Goal: Task Accomplishment & Management: Complete application form

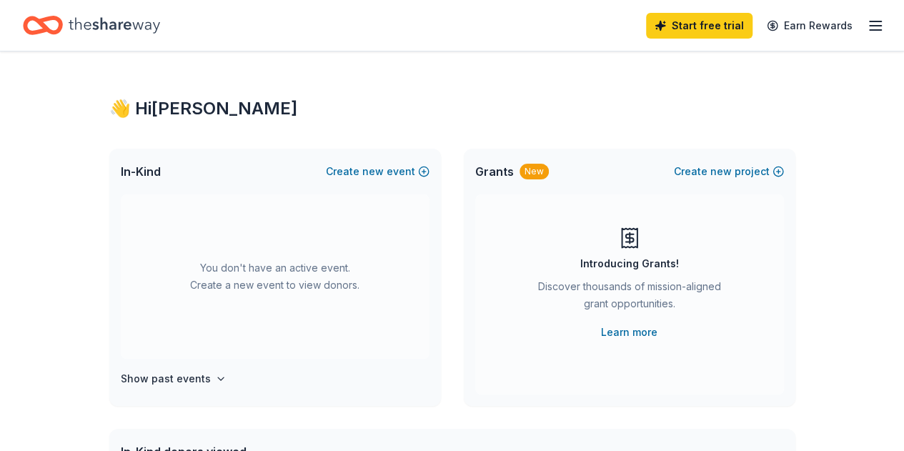
click at [866, 24] on icon "button" at bounding box center [874, 25] width 17 height 17
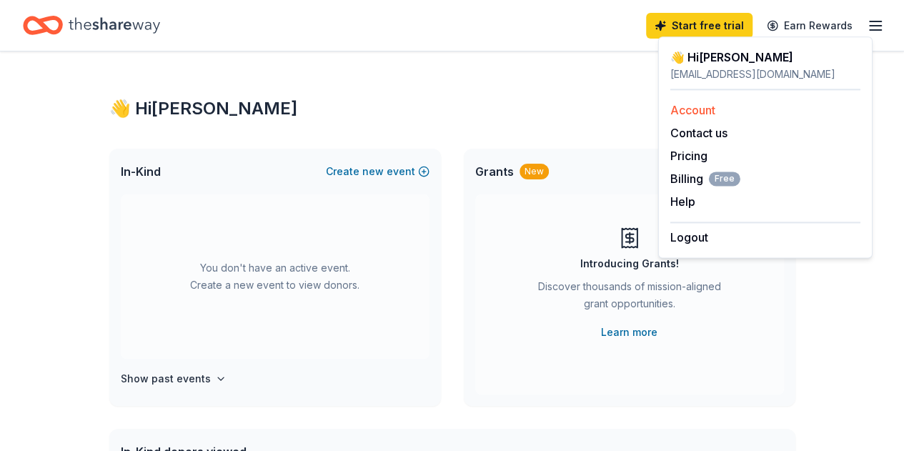
click at [697, 110] on link "Account" at bounding box center [692, 110] width 45 height 14
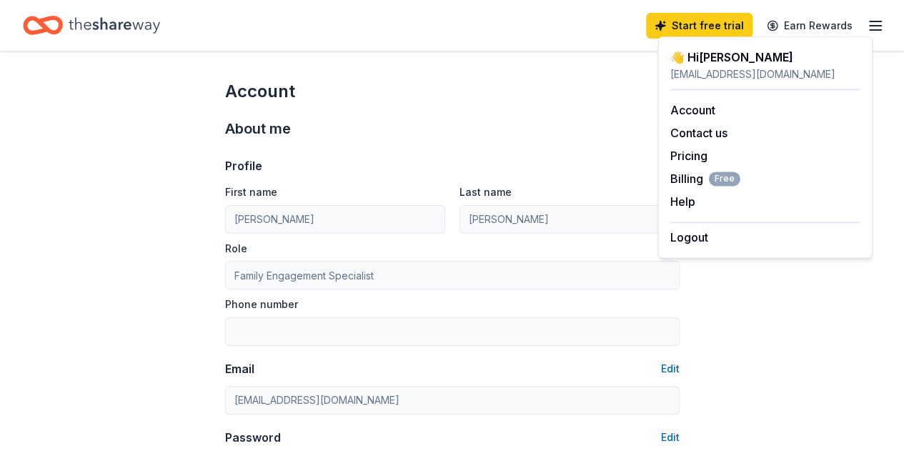
click at [461, 36] on div "Start free trial Earn Rewards" at bounding box center [452, 26] width 858 height 34
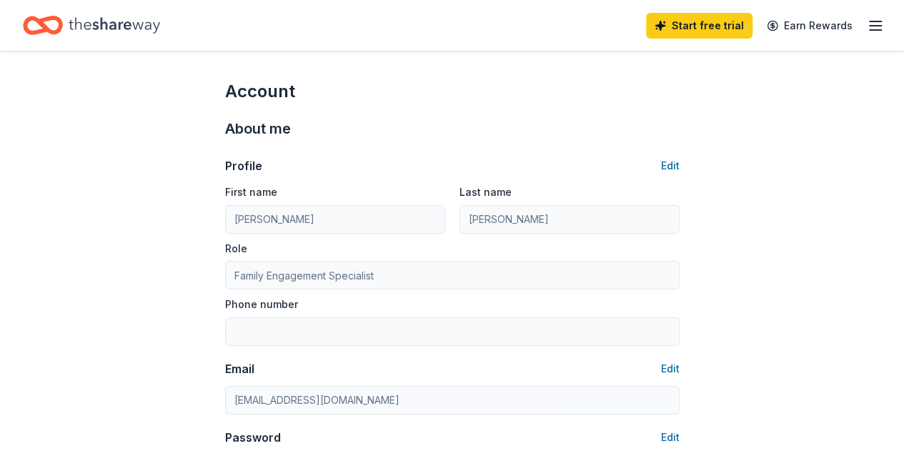
click at [866, 28] on icon "button" at bounding box center [874, 25] width 17 height 17
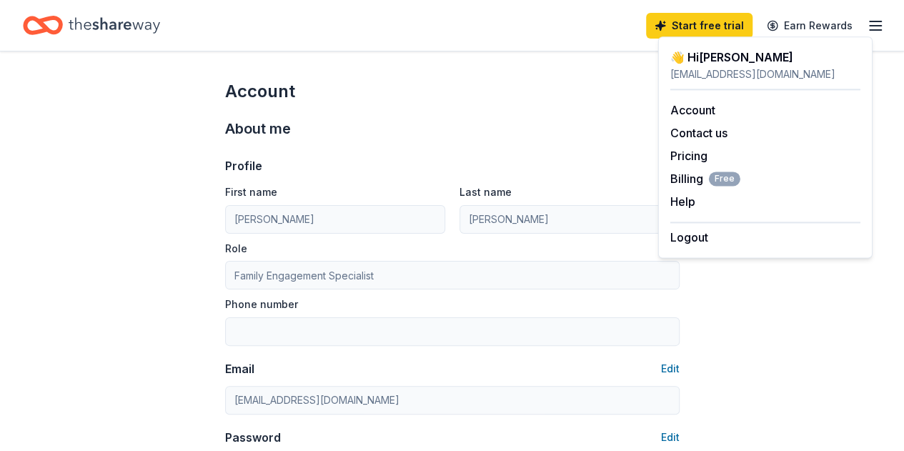
click at [412, 34] on div "Start free trial Earn Rewards" at bounding box center [452, 26] width 858 height 34
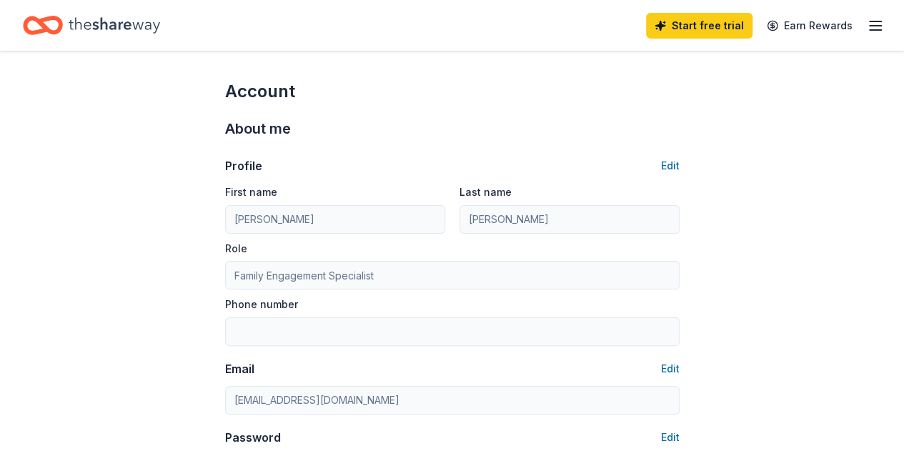
click at [133, 24] on icon "Home" at bounding box center [114, 25] width 91 height 16
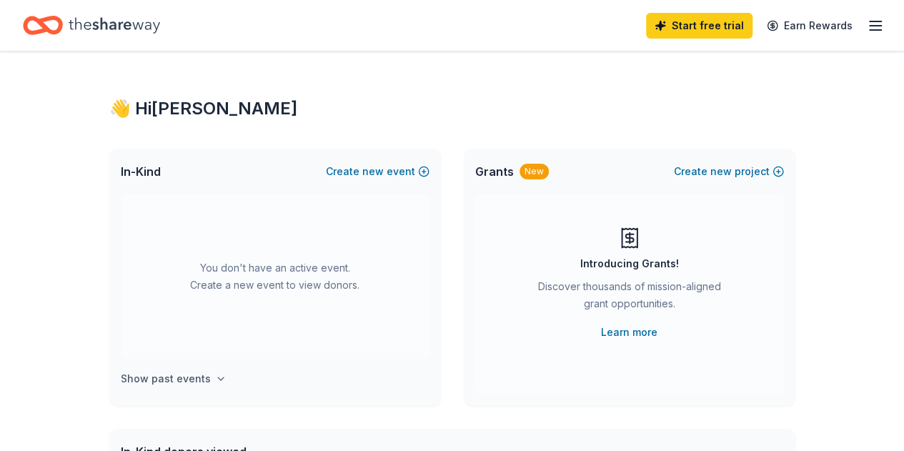
click at [190, 381] on h4 "Show past events" at bounding box center [166, 378] width 90 height 17
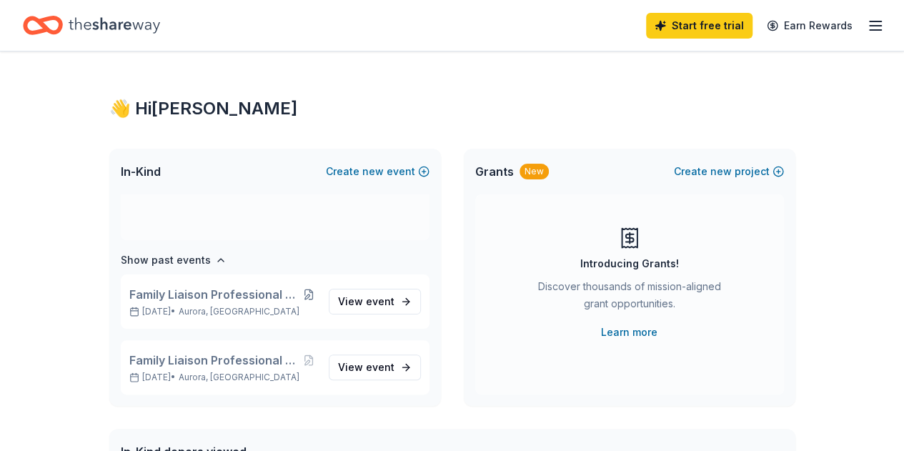
scroll to position [214, 0]
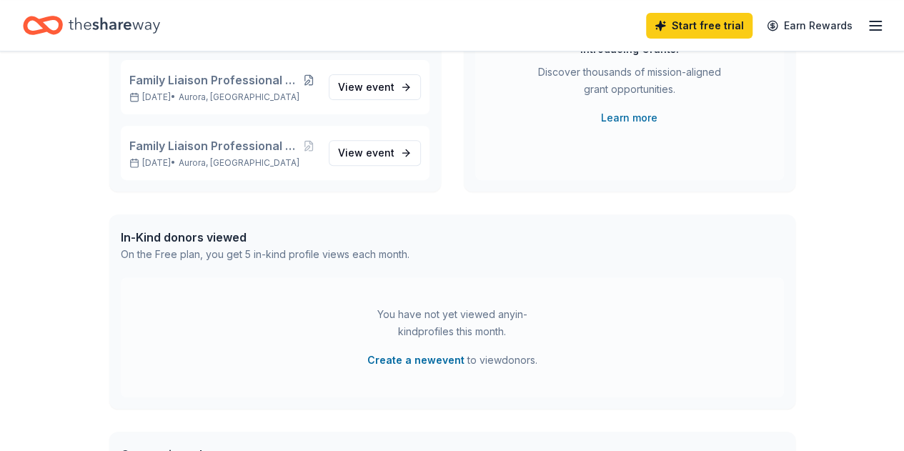
click at [181, 238] on div "In-Kind donors viewed" at bounding box center [265, 237] width 289 height 17
click at [461, 311] on div "You have not yet viewed any in-kind profiles this month." at bounding box center [452, 323] width 179 height 34
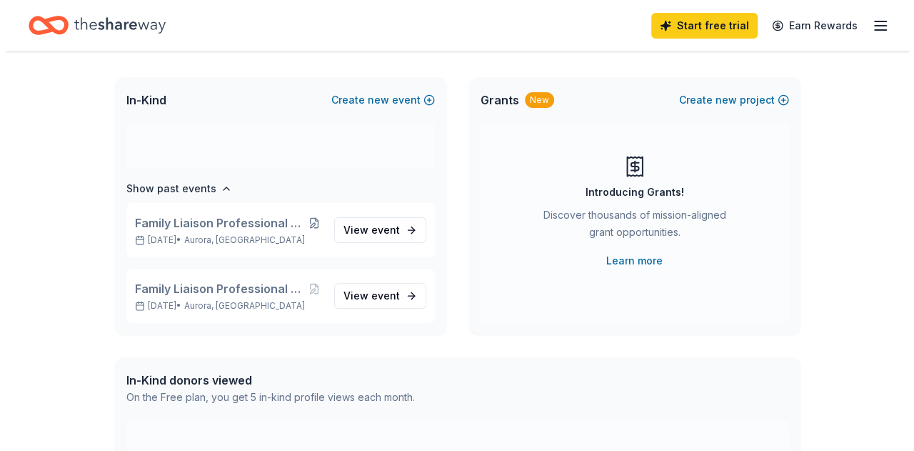
scroll to position [0, 0]
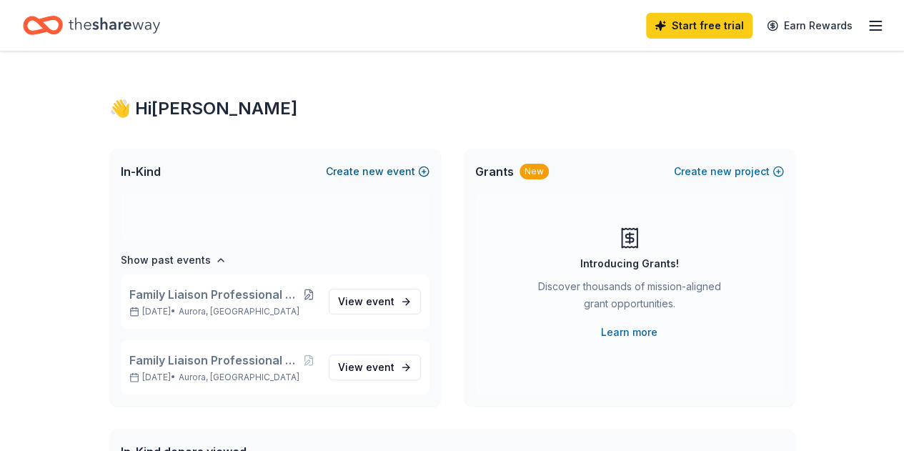
click at [361, 166] on button "Create new event" at bounding box center [378, 171] width 104 height 17
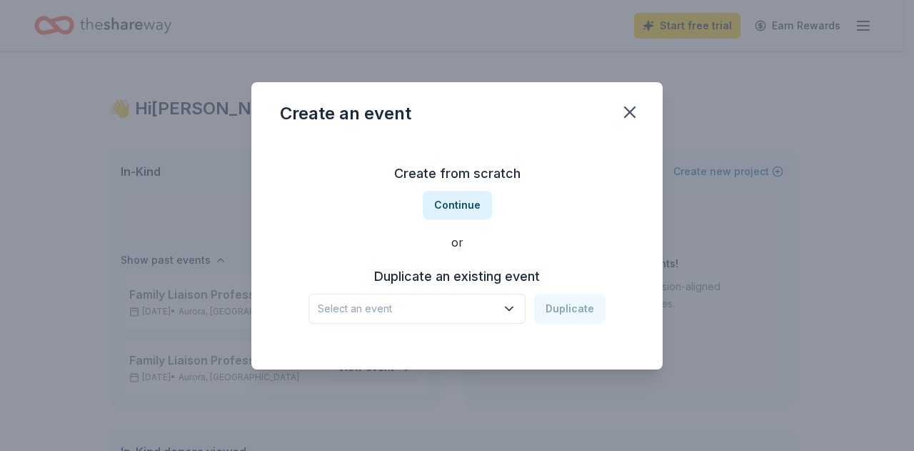
click at [581, 305] on div "Select an event Duplicate" at bounding box center [457, 309] width 297 height 30
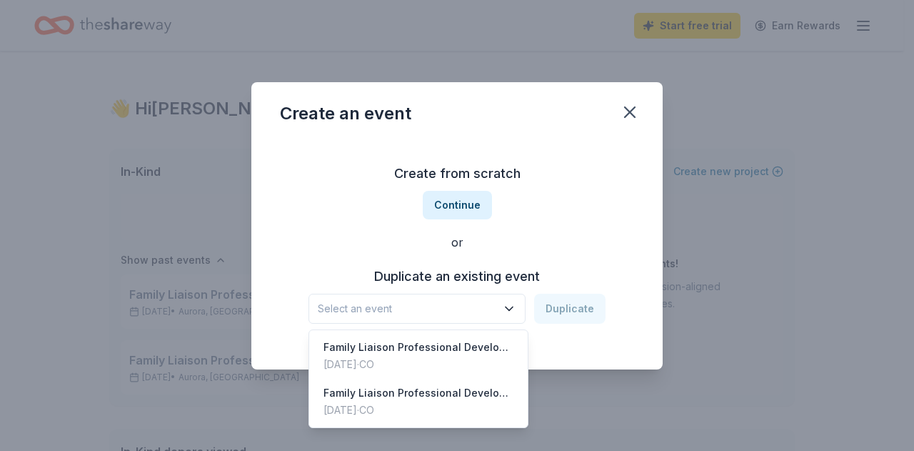
click at [448, 312] on span "Select an event" at bounding box center [407, 308] width 179 height 17
click at [449, 343] on div "Family Liaison Professional Development Meetings" at bounding box center [419, 347] width 190 height 17
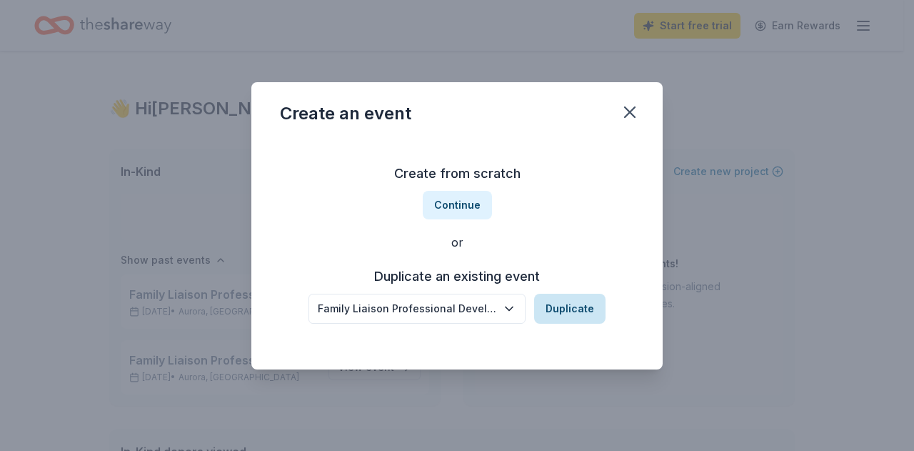
click at [569, 313] on button "Duplicate" at bounding box center [569, 309] width 71 height 30
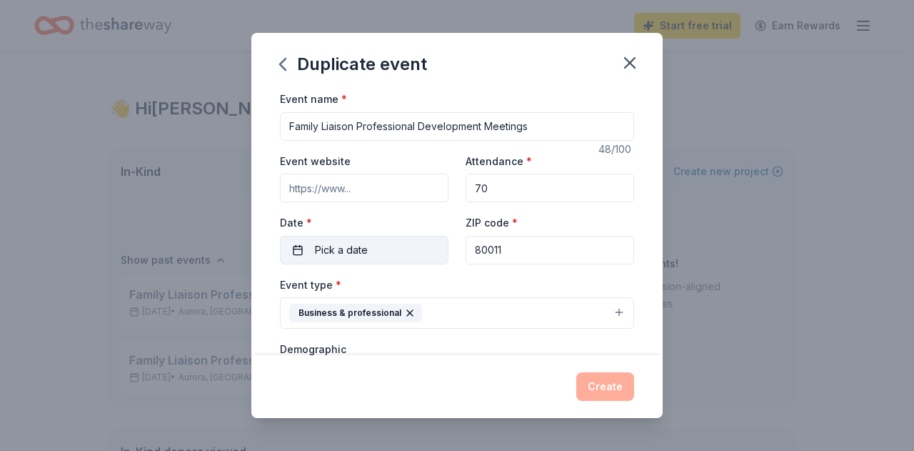
click at [360, 251] on span "Pick a date" at bounding box center [341, 249] width 53 height 17
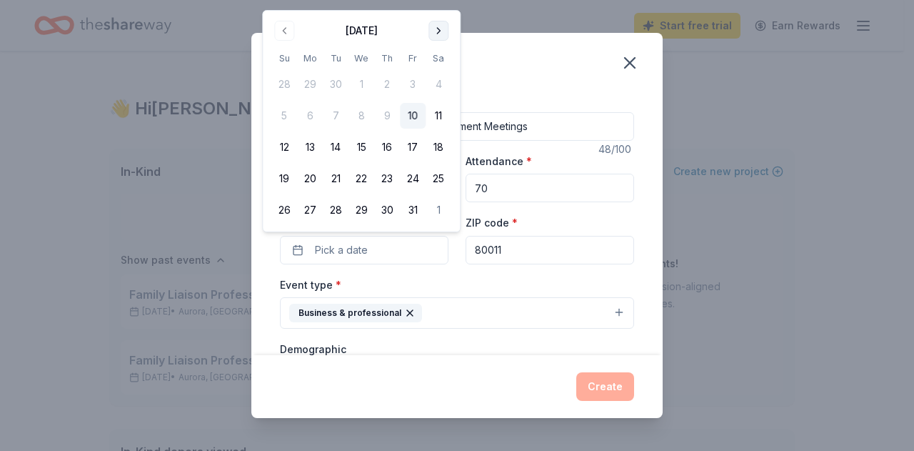
click at [441, 29] on button "Go to next month" at bounding box center [439, 31] width 20 height 20
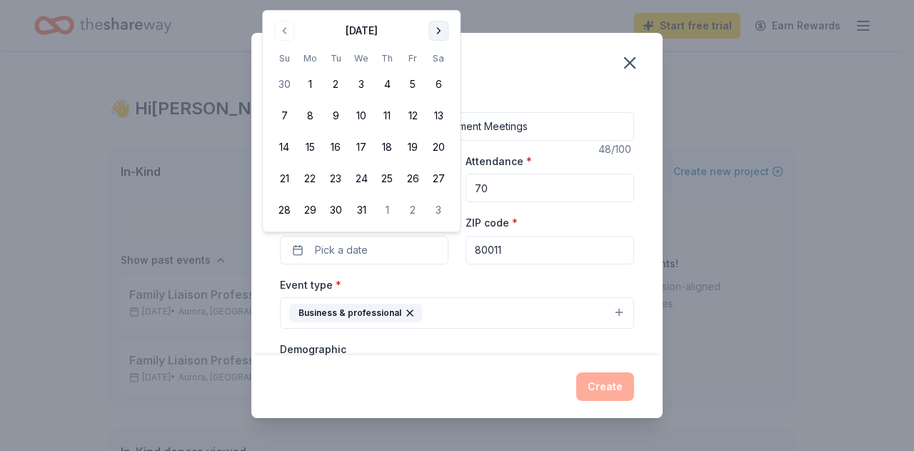
click at [444, 28] on button "Go to next month" at bounding box center [439, 31] width 20 height 20
click at [336, 115] on button "6" at bounding box center [336, 116] width 26 height 26
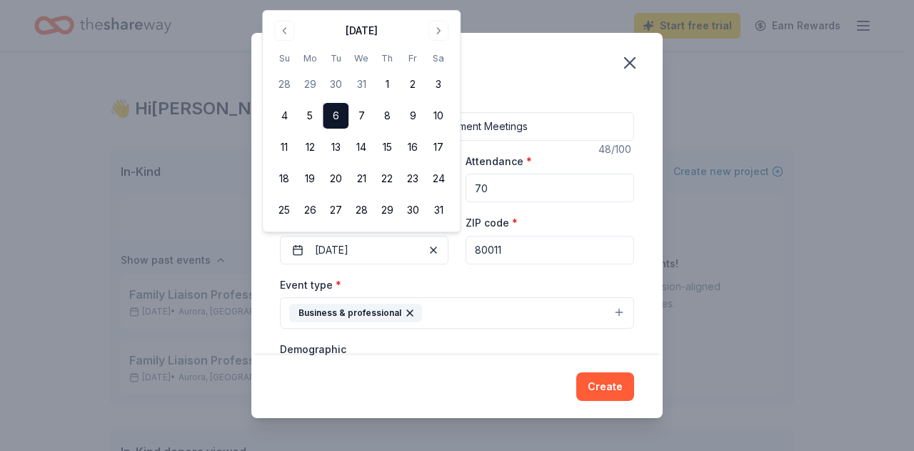
click at [546, 79] on div "Duplicate event" at bounding box center [456, 61] width 411 height 57
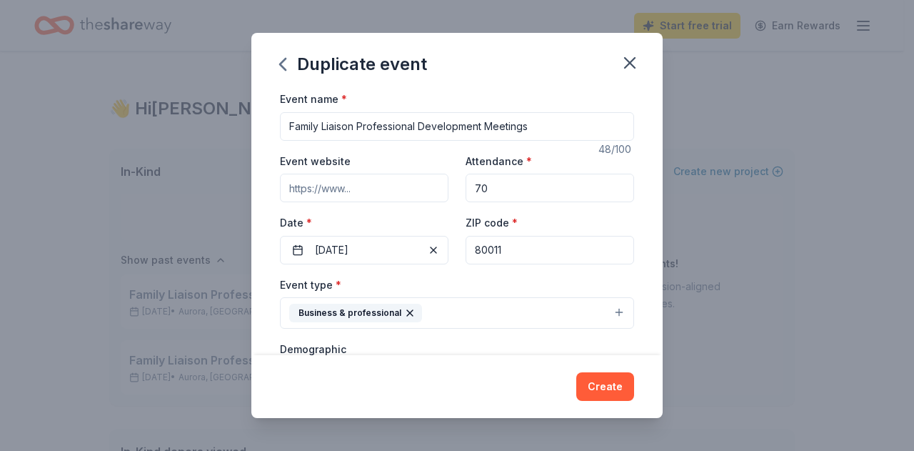
click at [528, 129] on input "Family Liaison Professional Development Meetings" at bounding box center [457, 126] width 354 height 29
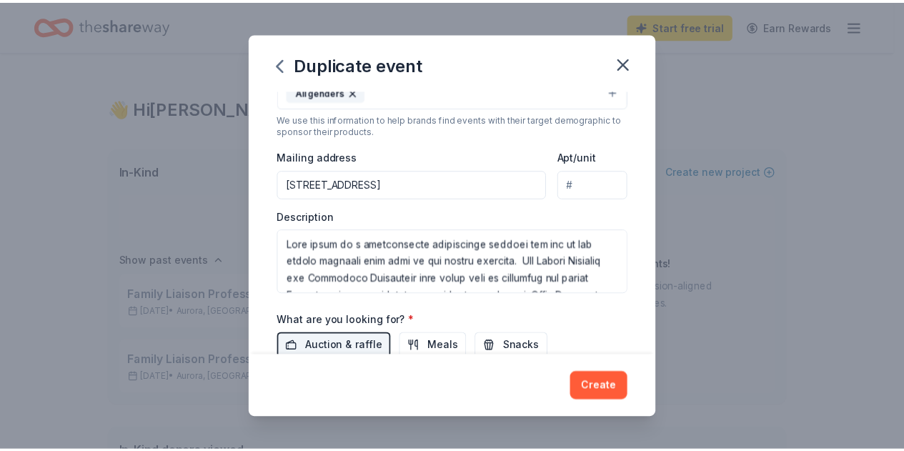
scroll to position [429, 0]
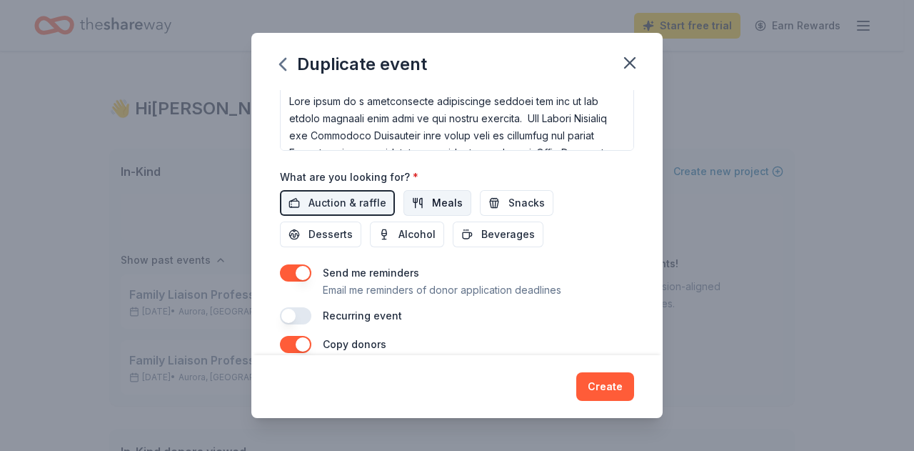
type input "Family Liaison Professional Development Meeting"
click at [432, 202] on span "Meals" at bounding box center [447, 202] width 31 height 17
click at [602, 384] on button "Create" at bounding box center [605, 386] width 58 height 29
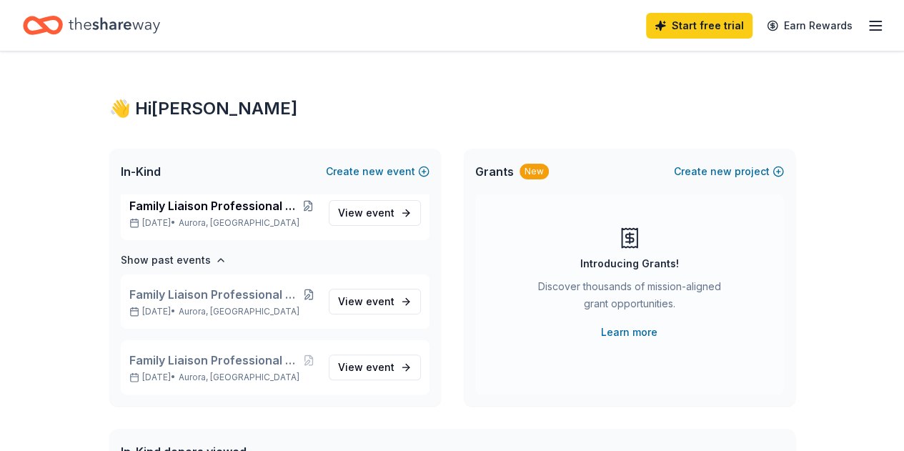
scroll to position [9, 0]
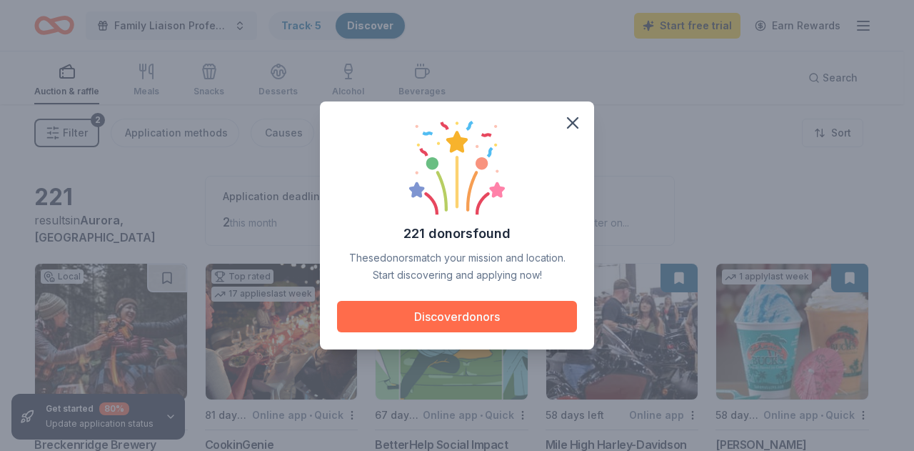
click at [460, 319] on button "Discover donors" at bounding box center [457, 316] width 240 height 31
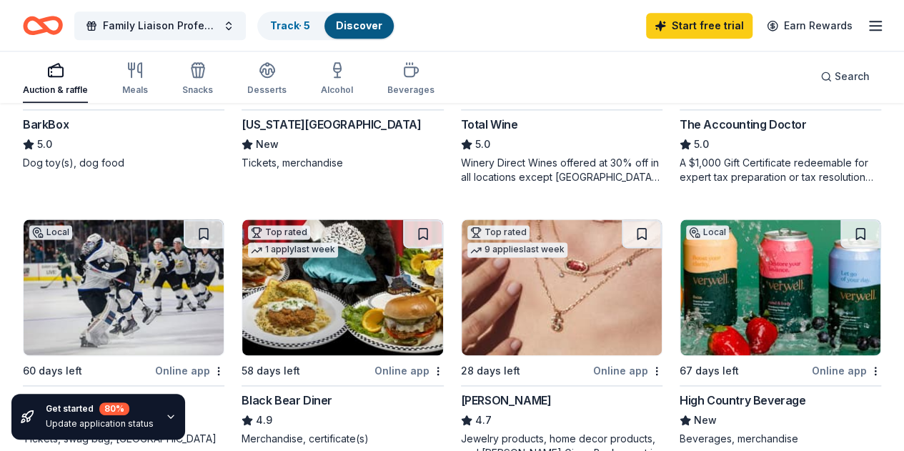
scroll to position [929, 0]
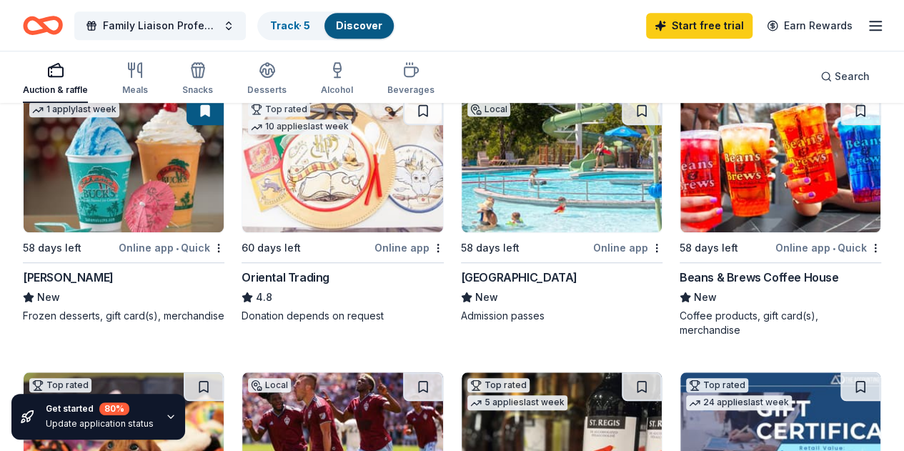
scroll to position [357, 0]
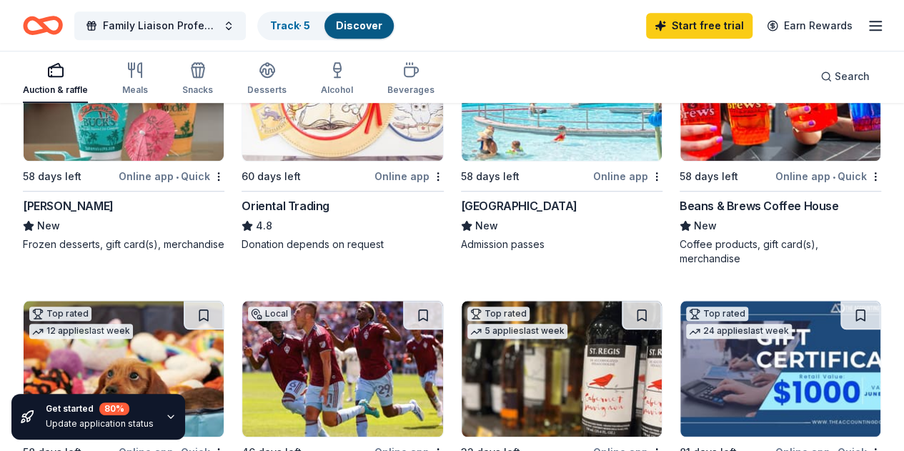
scroll to position [429, 0]
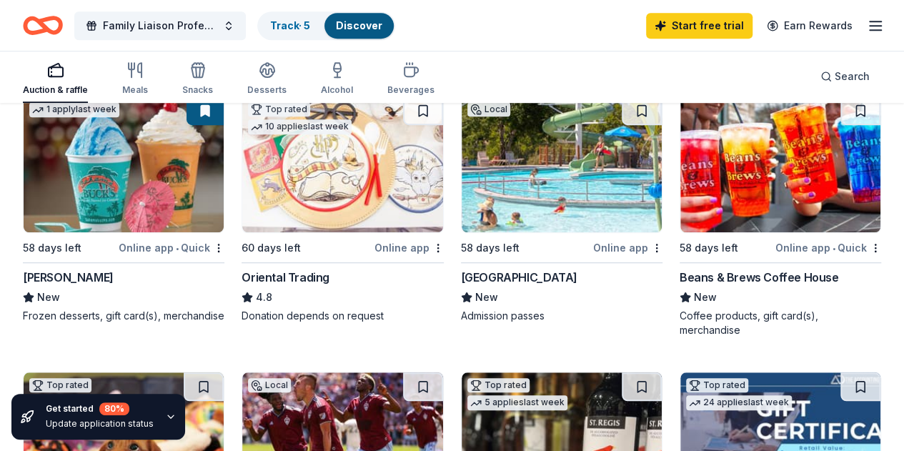
click at [679, 286] on div "Beans & Brews Coffee House" at bounding box center [758, 277] width 159 height 17
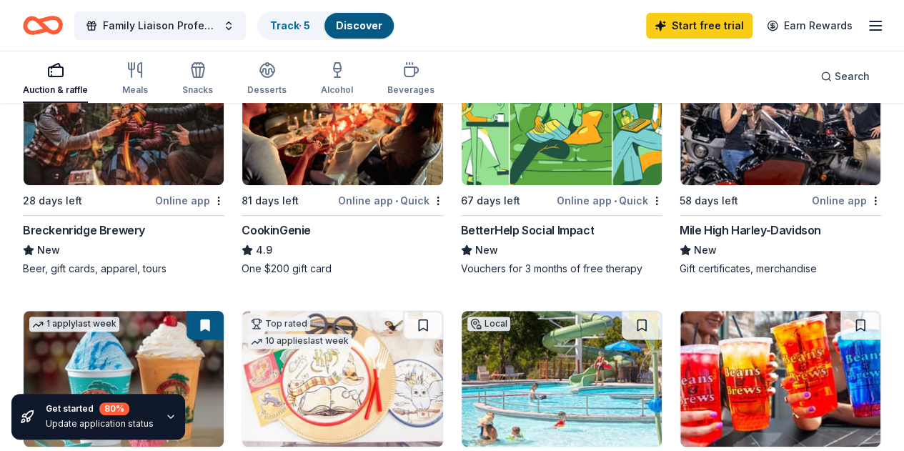
click at [99, 234] on div "Breckenridge Brewery" at bounding box center [84, 229] width 122 height 17
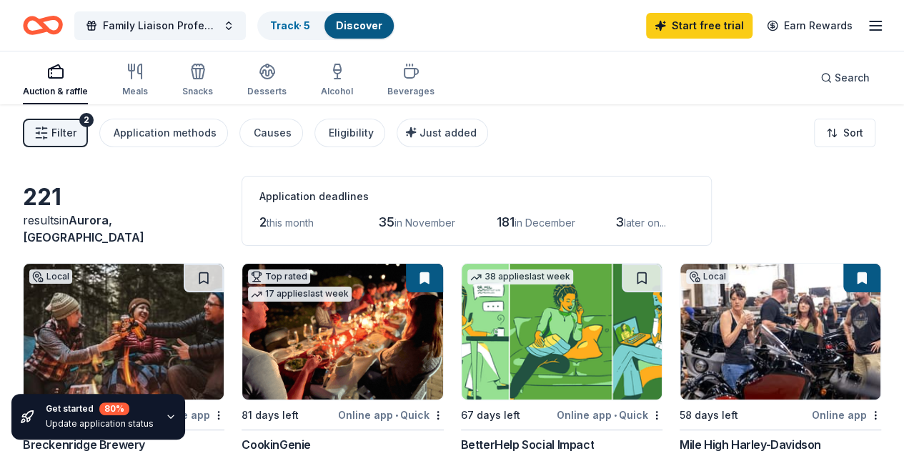
scroll to position [286, 0]
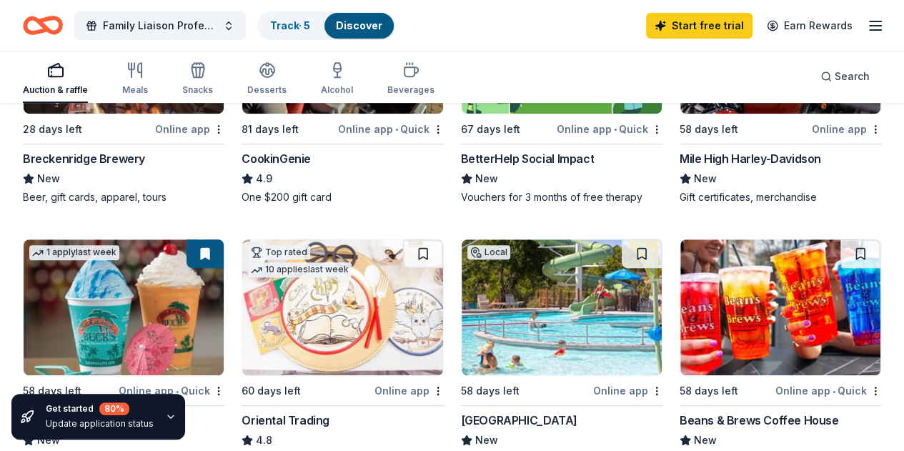
click at [114, 411] on div "Bahama Buck's" at bounding box center [68, 419] width 91 height 17
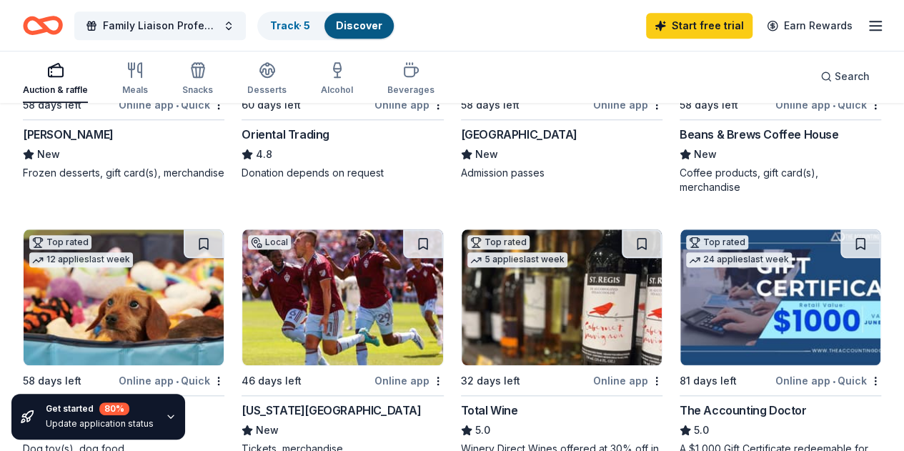
scroll to position [643, 0]
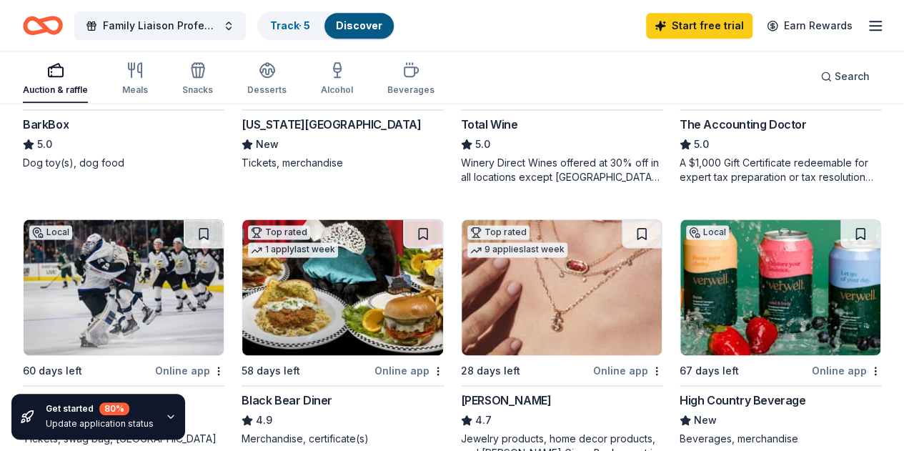
scroll to position [1000, 0]
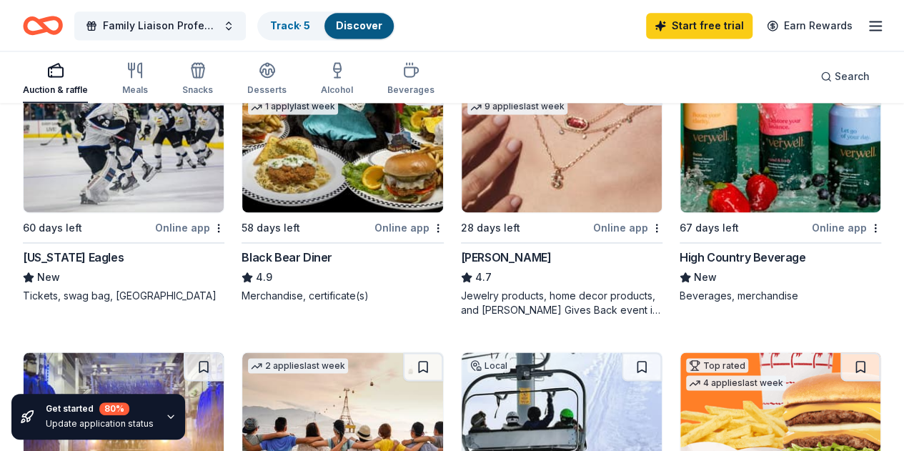
click at [869, 26] on line "button" at bounding box center [874, 26] width 11 height 0
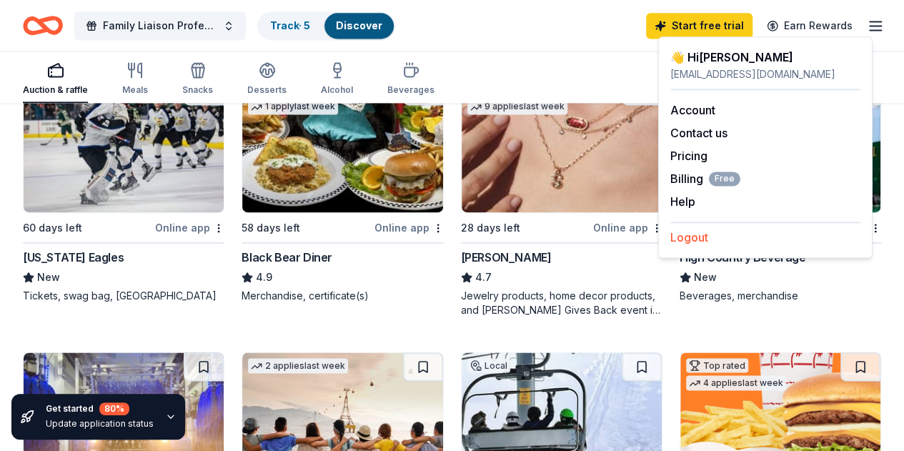
click at [691, 235] on button "Logout" at bounding box center [689, 237] width 38 height 17
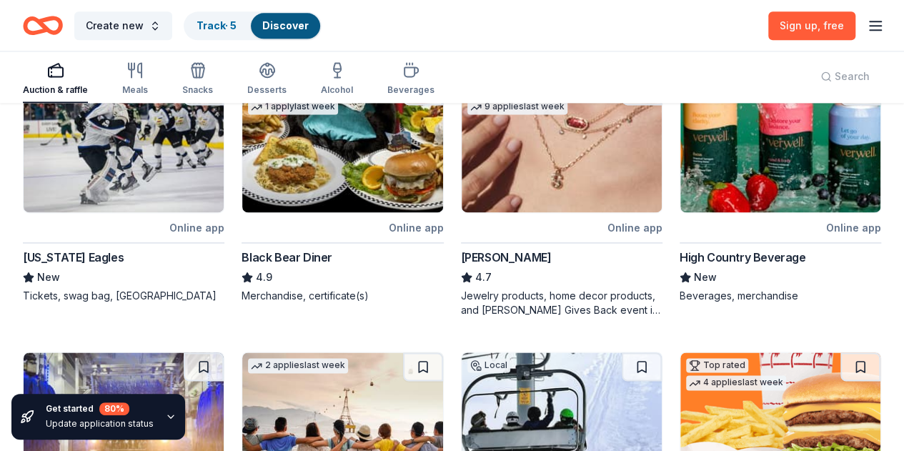
scroll to position [0, 0]
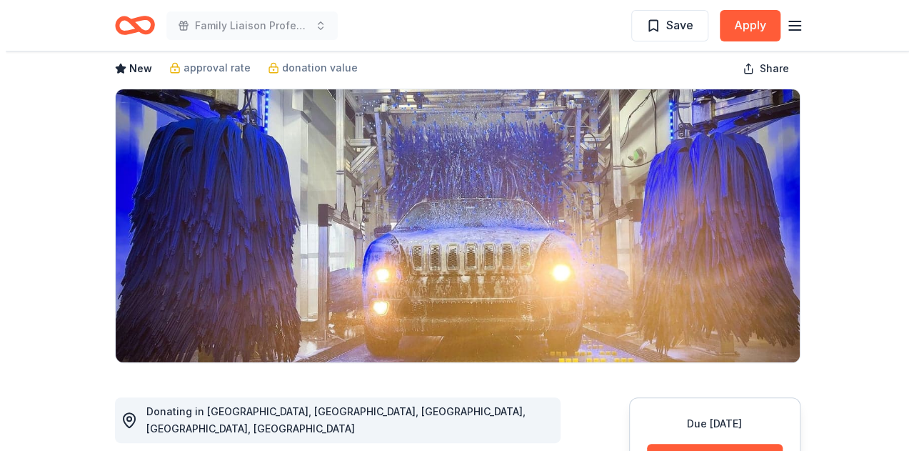
scroll to position [143, 0]
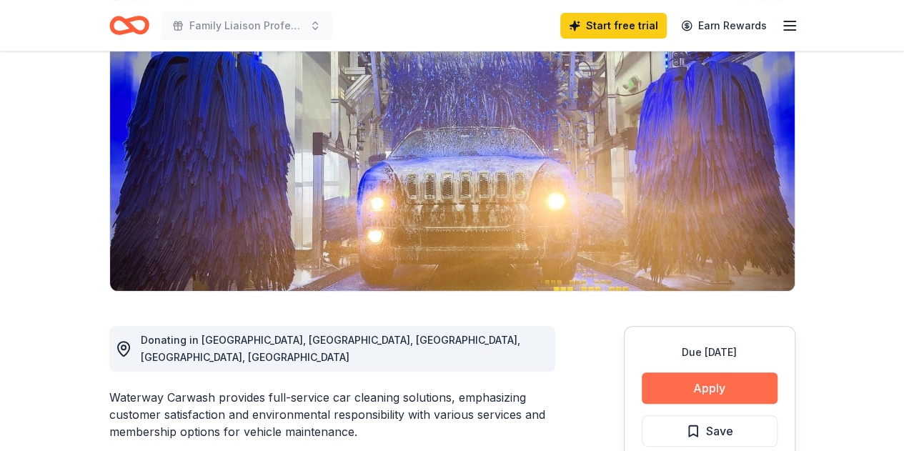
click at [697, 386] on button "Apply" at bounding box center [709, 387] width 136 height 31
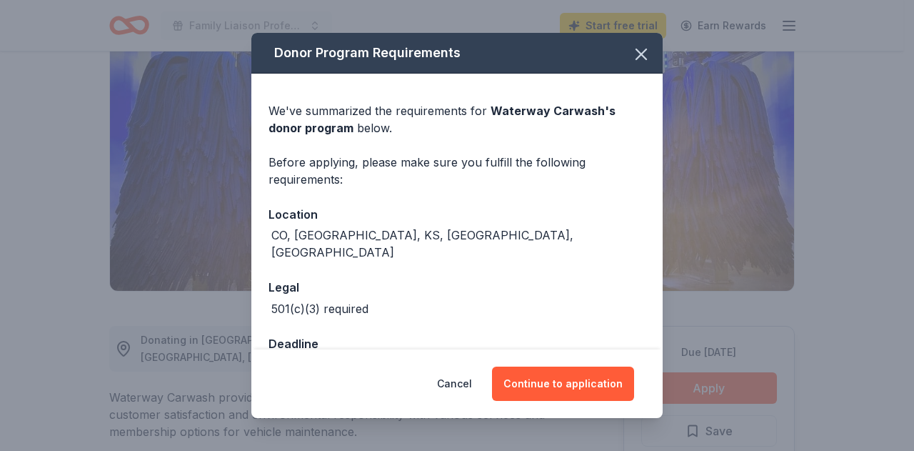
scroll to position [26, 0]
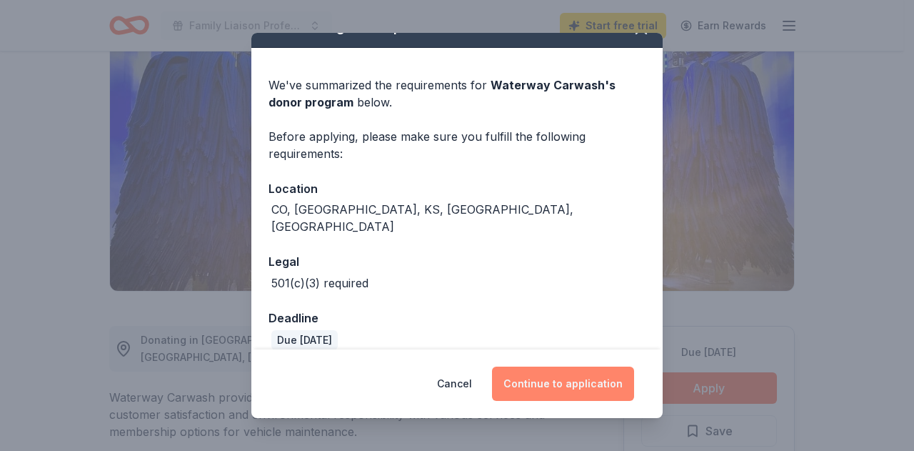
click at [561, 383] on button "Continue to application" at bounding box center [563, 383] width 142 height 34
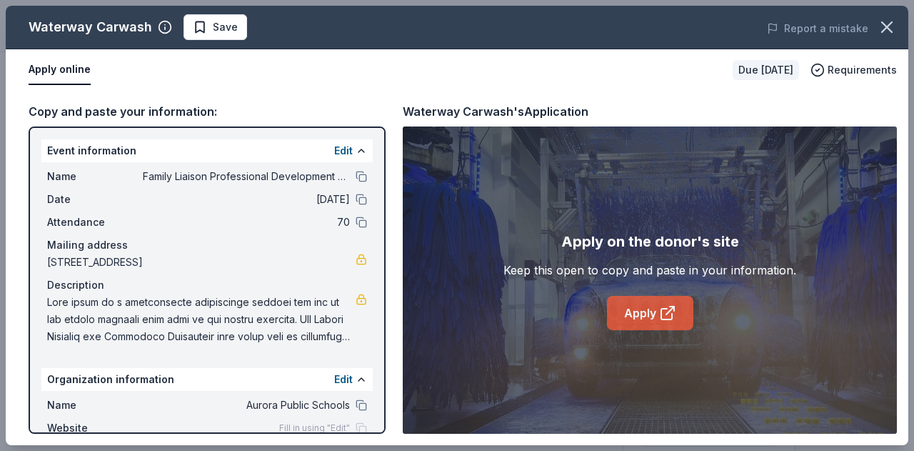
click at [656, 318] on link "Apply" at bounding box center [650, 313] width 86 height 34
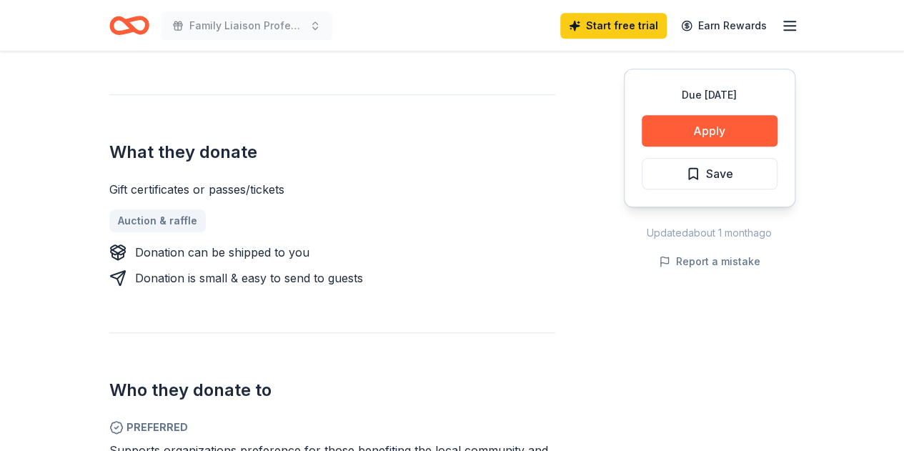
scroll to position [643, 0]
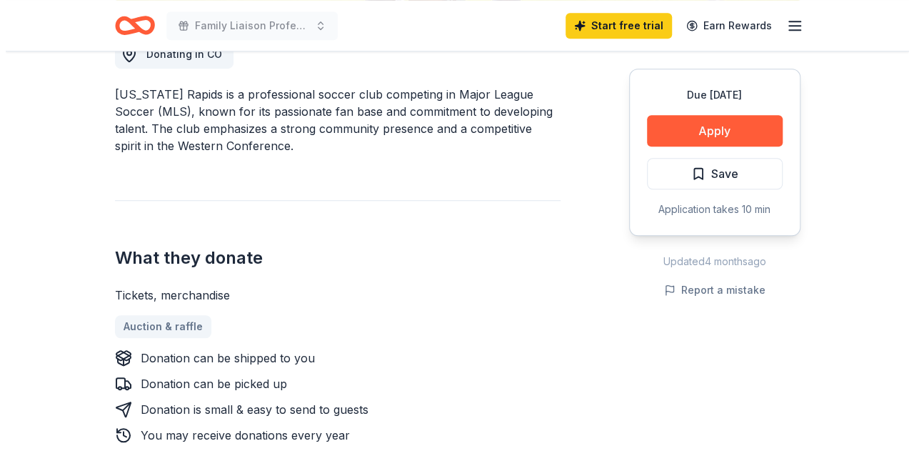
scroll to position [500, 0]
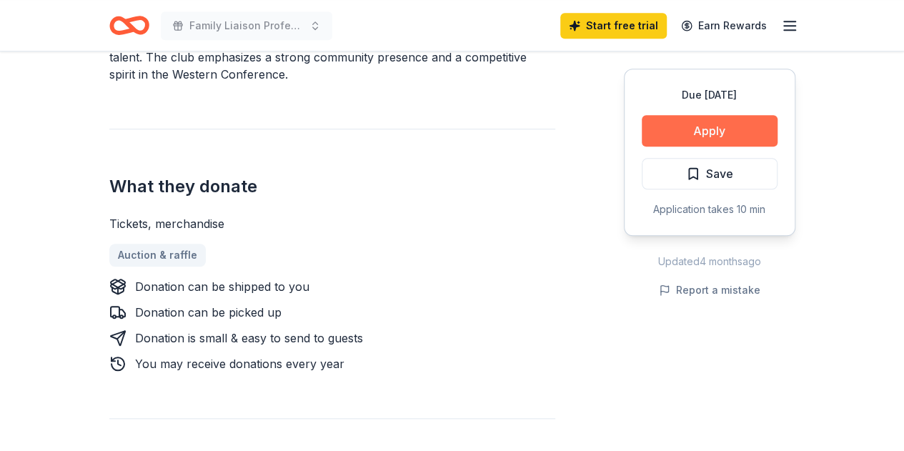
click at [686, 135] on button "Apply" at bounding box center [709, 130] width 136 height 31
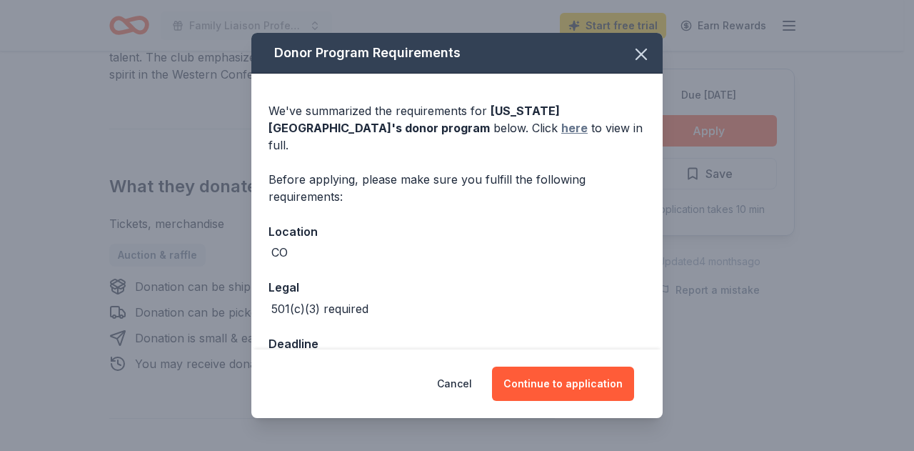
click at [561, 131] on link "here" at bounding box center [574, 127] width 26 height 17
click at [633, 55] on icon "button" at bounding box center [641, 54] width 20 height 20
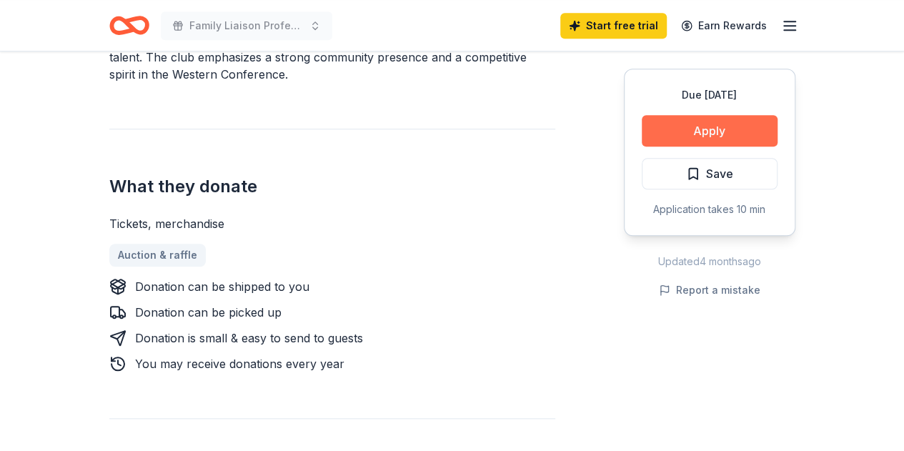
click at [690, 129] on button "Apply" at bounding box center [709, 130] width 136 height 31
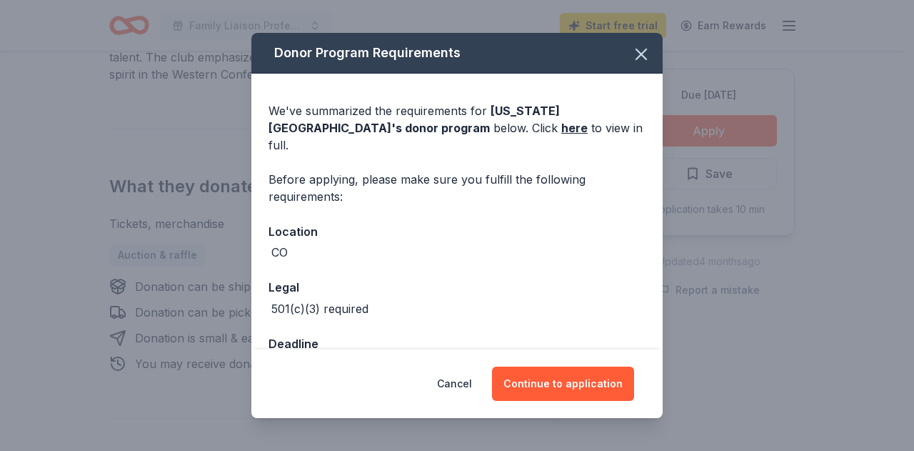
scroll to position [81, 0]
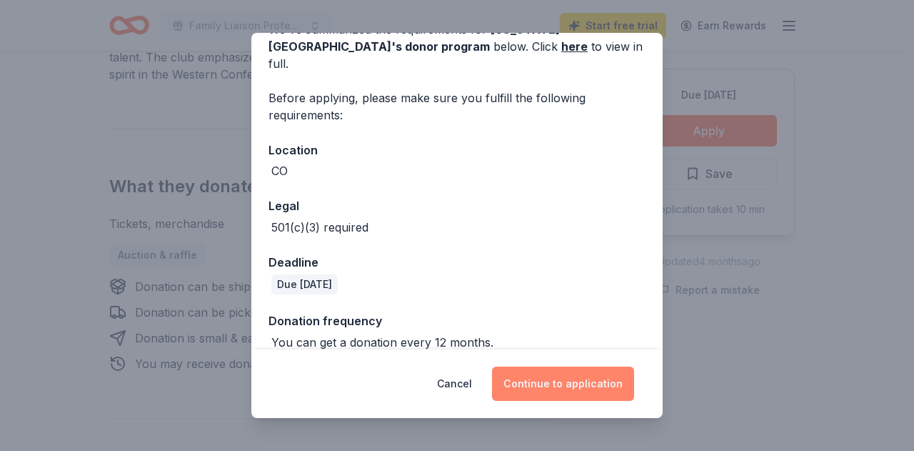
click at [540, 384] on button "Continue to application" at bounding box center [563, 383] width 142 height 34
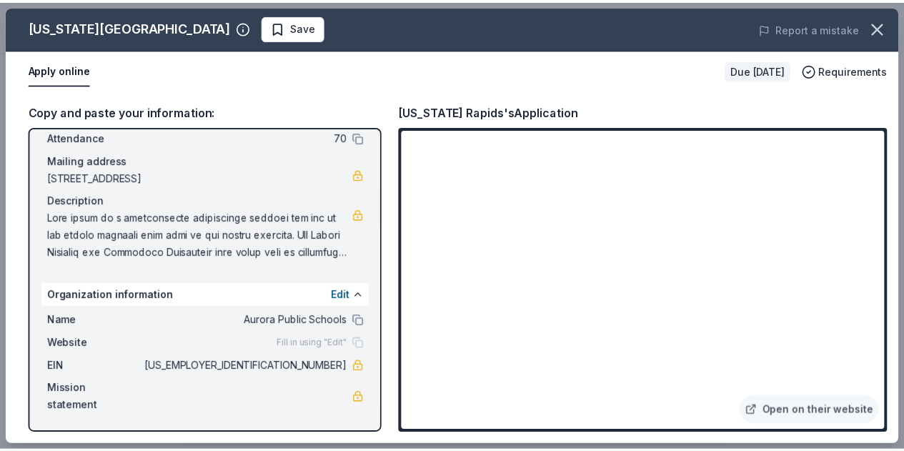
scroll to position [0, 0]
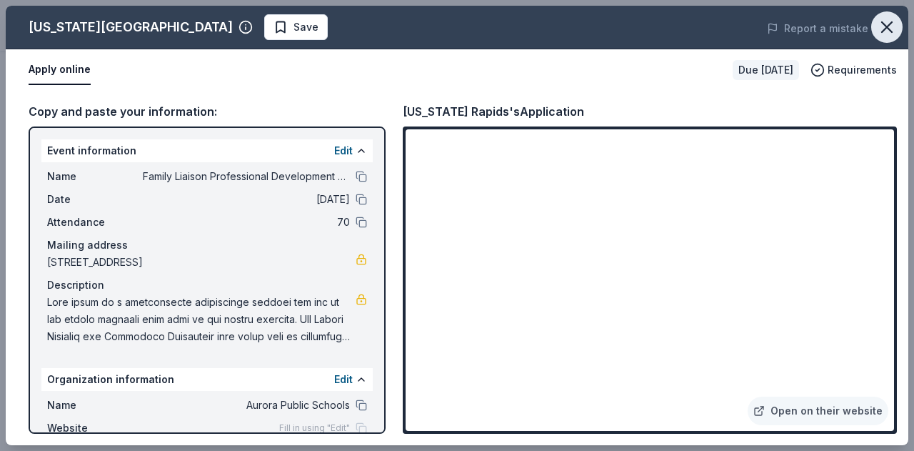
click at [891, 31] on icon "button" at bounding box center [887, 27] width 10 height 10
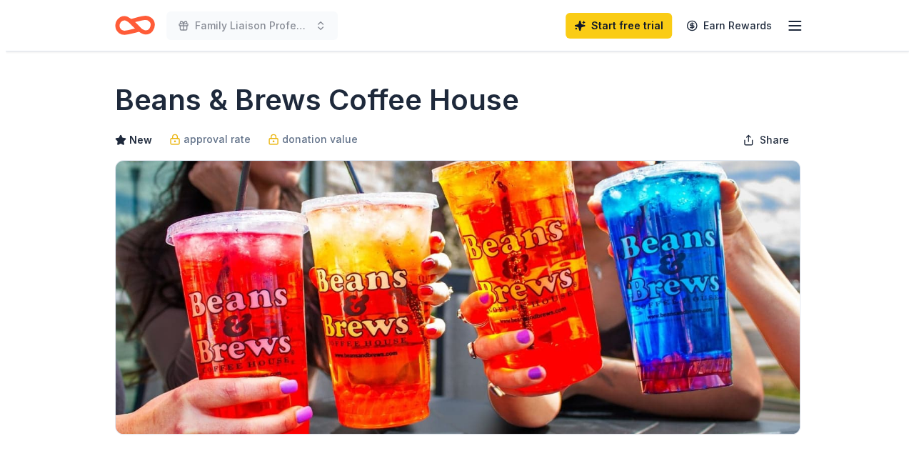
scroll to position [214, 0]
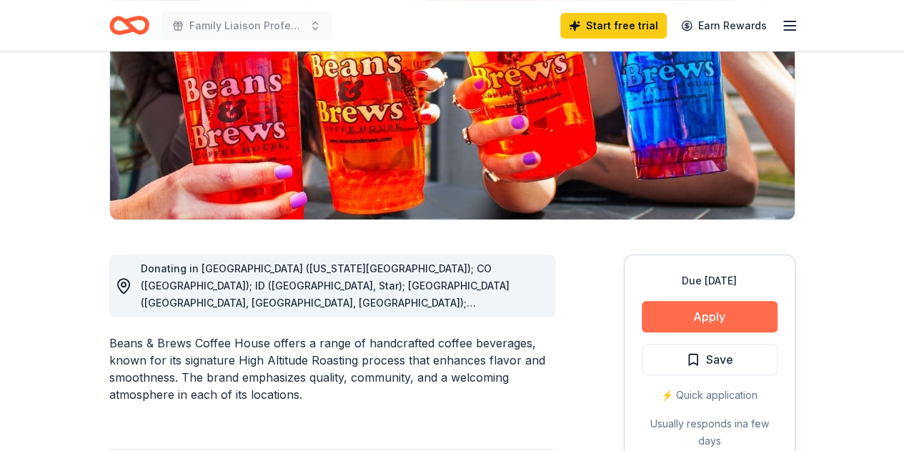
click at [667, 313] on button "Apply" at bounding box center [709, 316] width 136 height 31
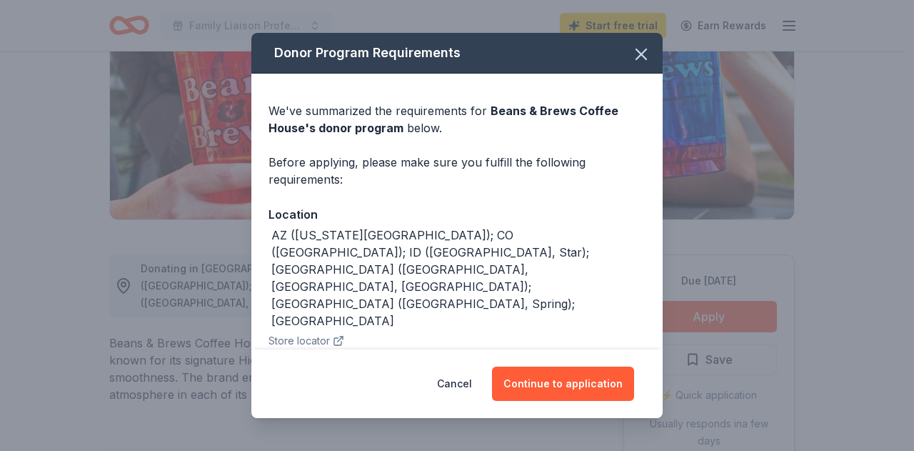
scroll to position [63, 0]
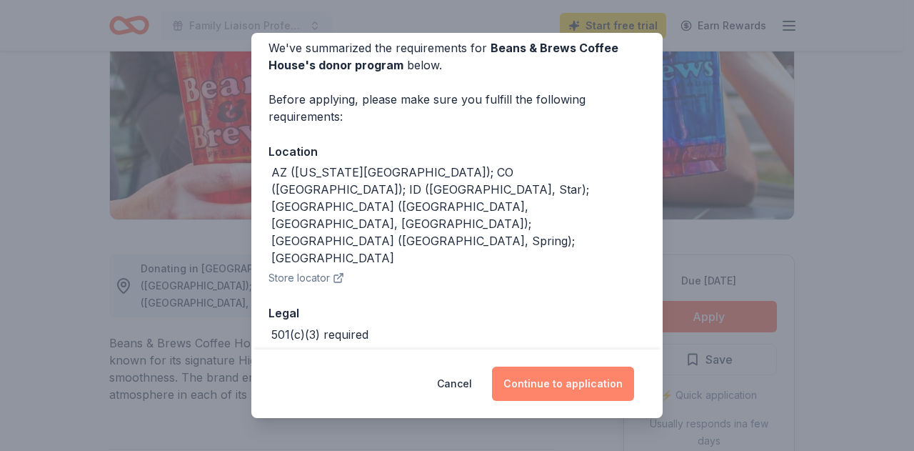
click at [564, 378] on button "Continue to application" at bounding box center [563, 383] width 142 height 34
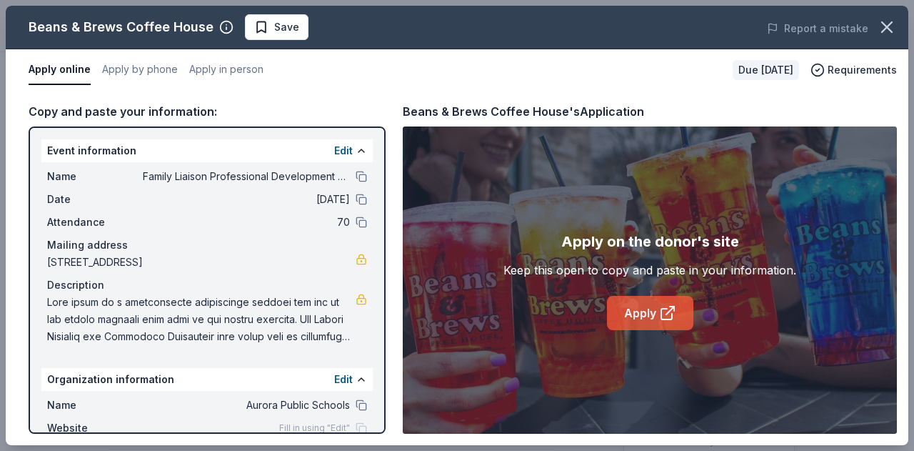
click at [644, 313] on link "Apply" at bounding box center [650, 313] width 86 height 34
click at [652, 314] on link "Apply" at bounding box center [650, 313] width 86 height 34
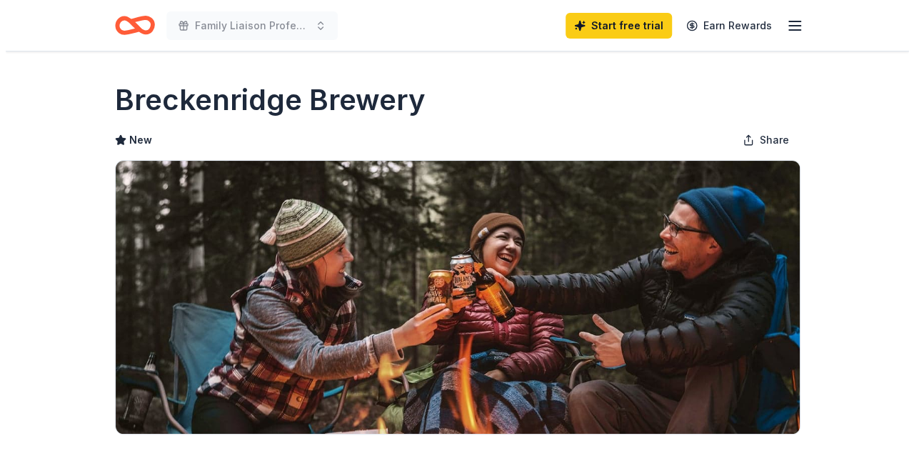
scroll to position [214, 0]
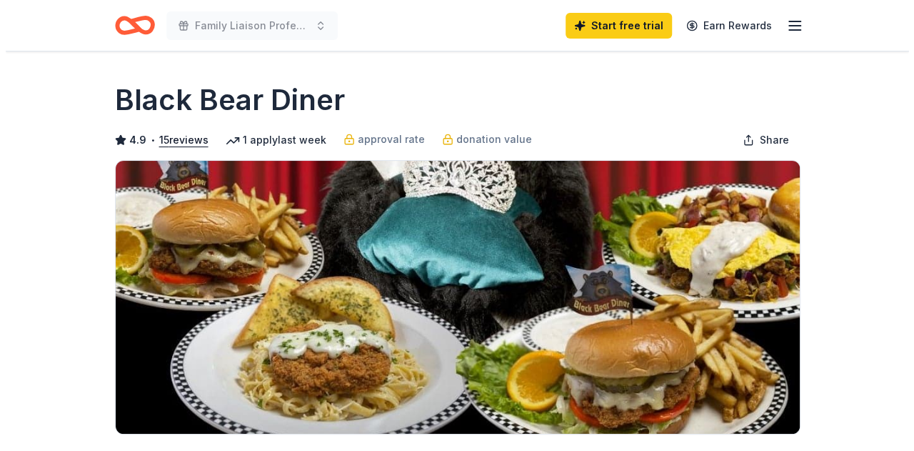
scroll to position [214, 0]
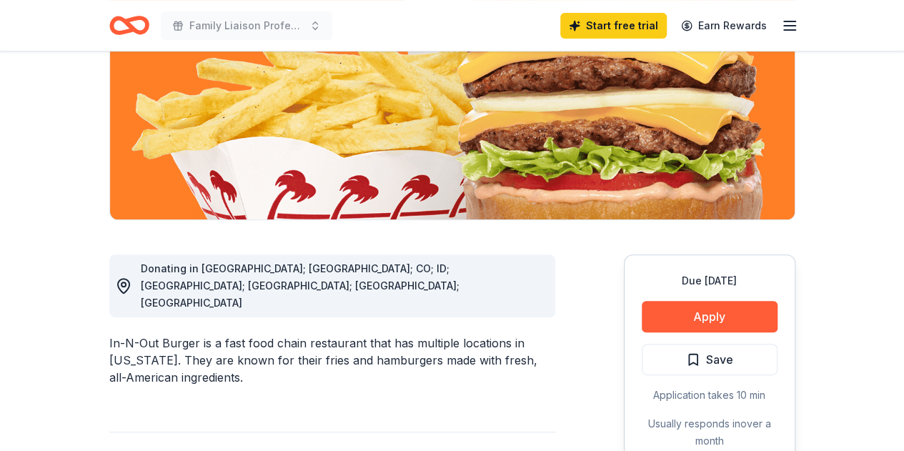
scroll to position [286, 0]
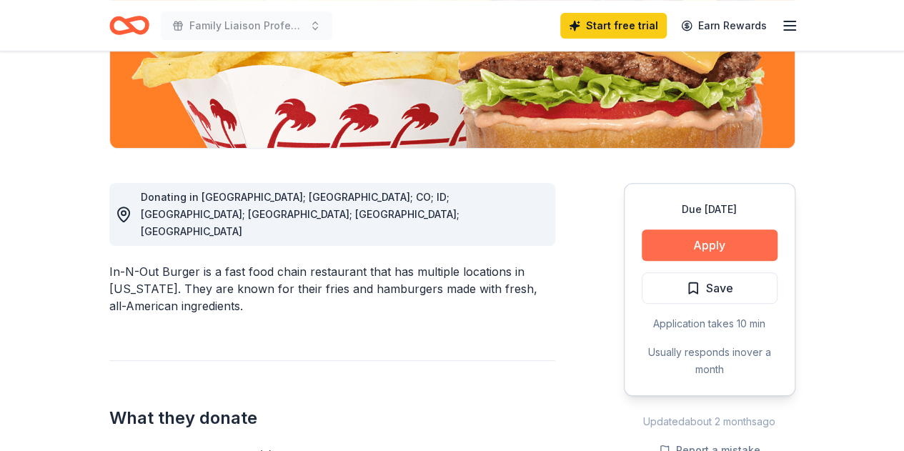
click at [694, 245] on button "Apply" at bounding box center [709, 244] width 136 height 31
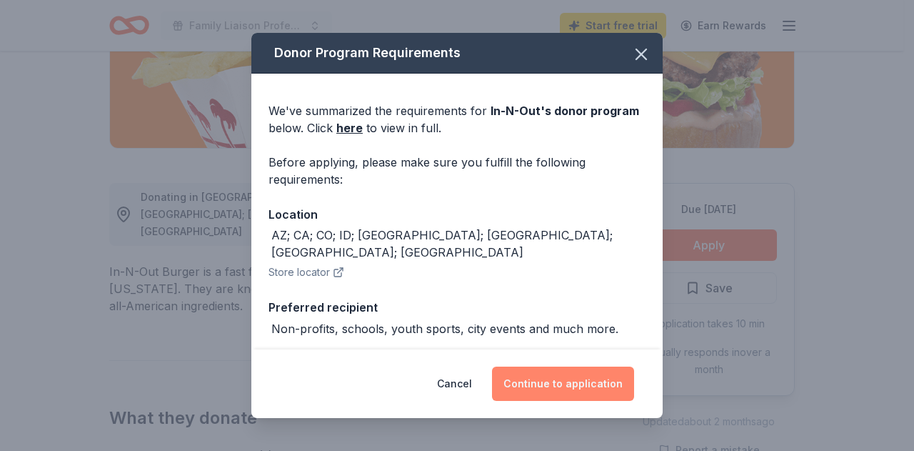
click at [540, 388] on button "Continue to application" at bounding box center [563, 383] width 142 height 34
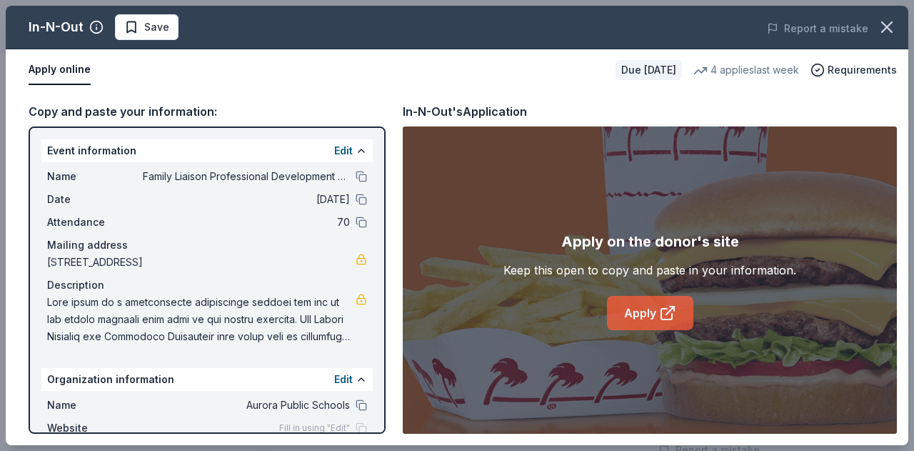
click at [639, 314] on link "Apply" at bounding box center [650, 313] width 86 height 34
click at [881, 24] on icon "button" at bounding box center [887, 27] width 20 height 20
